Goal: Information Seeking & Learning: Learn about a topic

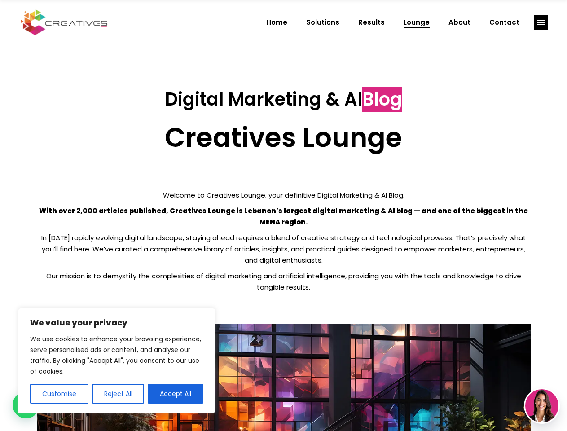
click at [283, 216] on p "With over 2,000 articles published, Creatives Lounge is Lebanon’s largest digit…" at bounding box center [284, 216] width 494 height 22
click at [59, 394] on button "Customise" at bounding box center [59, 394] width 58 height 20
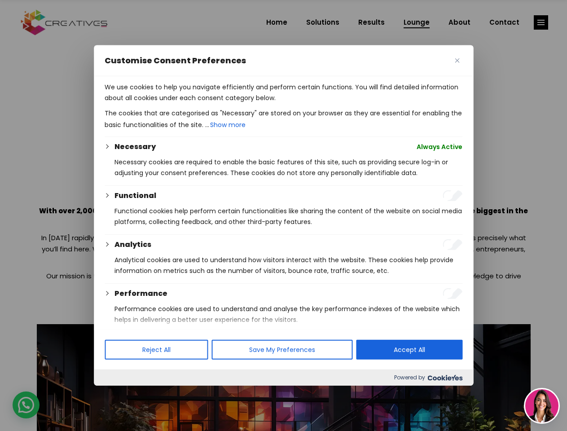
click at [118, 394] on div at bounding box center [283, 215] width 567 height 431
click at [176, 103] on p "We use cookies to help you navigate efficiently and perform certain functions. …" at bounding box center [284, 93] width 358 height 22
click at [541, 22] on div at bounding box center [283, 215] width 567 height 431
click at [542, 406] on img at bounding box center [542, 405] width 33 height 33
